Goal: Information Seeking & Learning: Find specific page/section

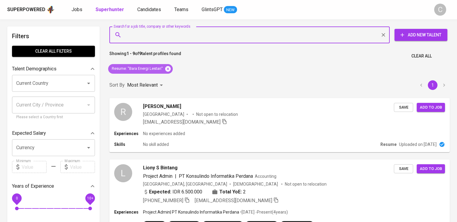
click at [169, 68] on icon at bounding box center [167, 68] width 5 height 5
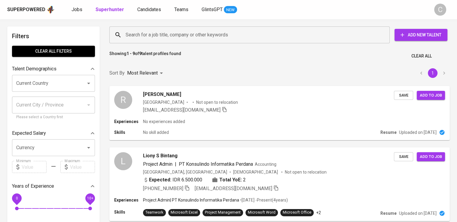
click at [191, 38] on input "Search for a job title, company or other keywords" at bounding box center [251, 34] width 254 height 11
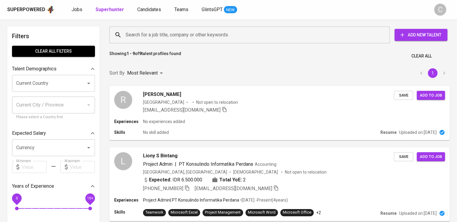
click at [191, 38] on input "Search for a job title, company or other keywords" at bounding box center [251, 34] width 254 height 11
click at [170, 33] on input "Search for a job title, company or other keywords" at bounding box center [251, 34] width 254 height 11
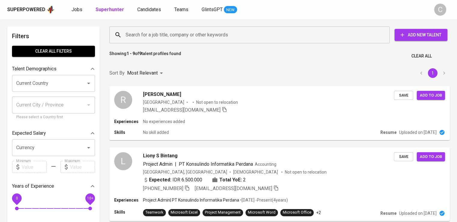
click at [170, 33] on input "Search for a job title, company or other keywords" at bounding box center [251, 34] width 254 height 11
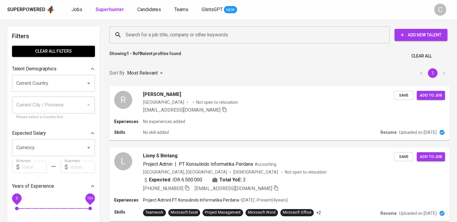
click at [170, 33] on input "Search for a job title, company or other keywords" at bounding box center [251, 34] width 254 height 11
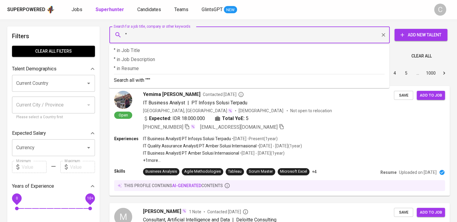
paste input "SUMBER KOPI PRIMA"
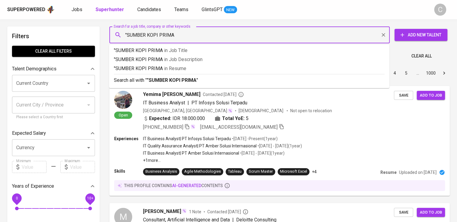
type input ""SUMBER KOPI PRIMA""
click at [186, 71] on span "in [GEOGRAPHIC_DATA]" at bounding box center [176, 68] width 22 height 6
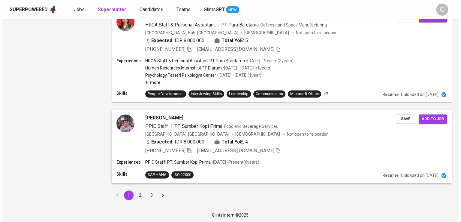
scroll to position [807, 0]
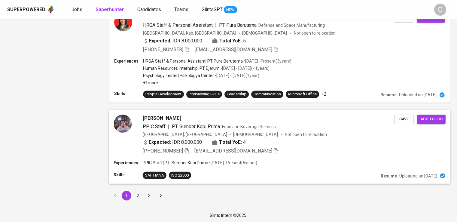
click at [219, 129] on div "[PERSON_NAME] PPIC Staff | PT. Sumber Kopi Prima Food and Beverage Services [GE…" at bounding box center [269, 134] width 252 height 40
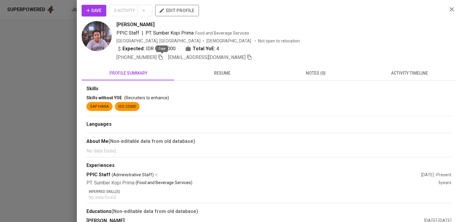
click at [162, 55] on icon "button" at bounding box center [160, 56] width 5 height 5
